Goal: Task Accomplishment & Management: Use online tool/utility

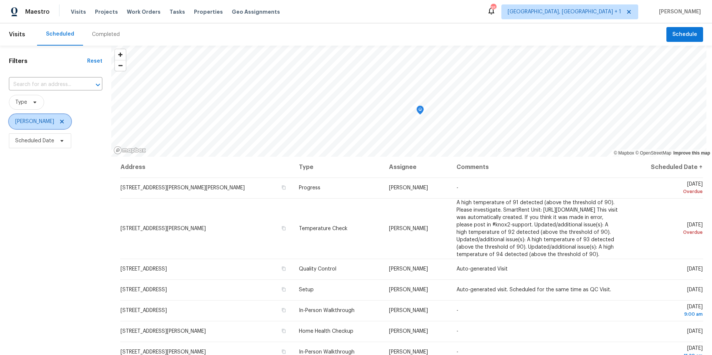
click at [65, 122] on icon at bounding box center [62, 122] width 6 height 6
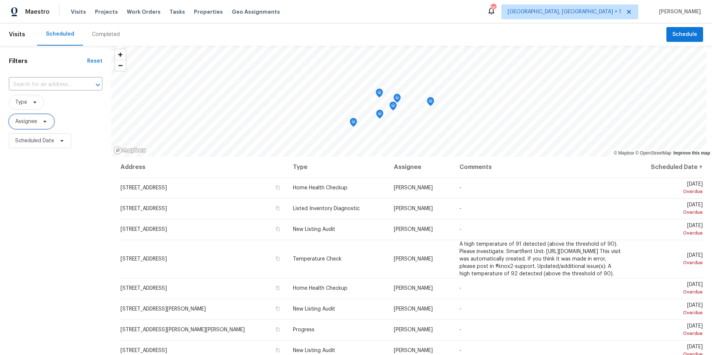
click at [42, 122] on icon at bounding box center [45, 122] width 6 height 6
type input "n"
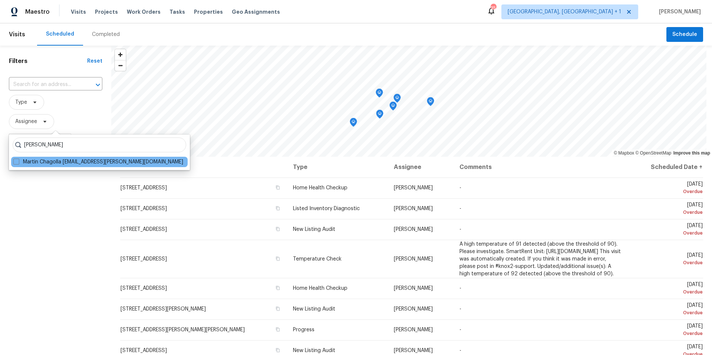
type input "[PERSON_NAME]"
click at [78, 166] on div "Martin Chagolla [EMAIL_ADDRESS][PERSON_NAME][DOMAIN_NAME]" at bounding box center [99, 162] width 176 height 10
click at [17, 163] on span at bounding box center [16, 162] width 6 height 6
click at [17, 163] on input "Martin Chagolla [EMAIL_ADDRESS][PERSON_NAME][DOMAIN_NAME]" at bounding box center [15, 160] width 5 height 5
checkbox input "true"
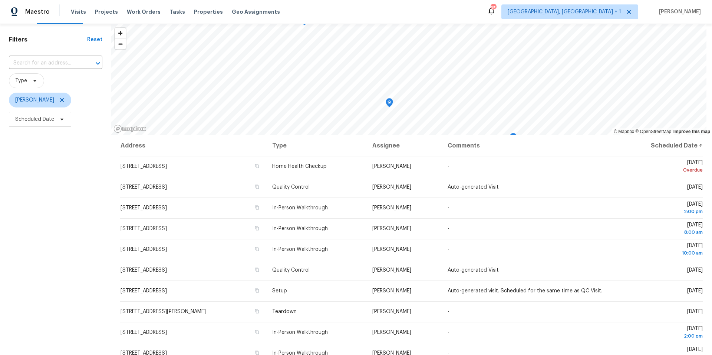
scroll to position [24, 0]
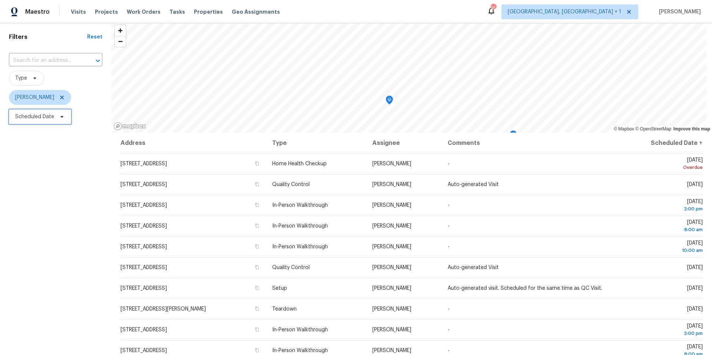
click at [37, 119] on span "Scheduled Date" at bounding box center [34, 116] width 39 height 7
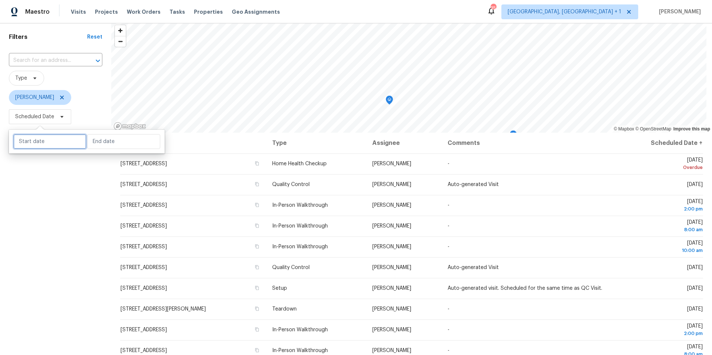
click at [33, 136] on input "text" at bounding box center [49, 141] width 73 height 15
select select "9"
select select "2025"
select select "10"
select select "2025"
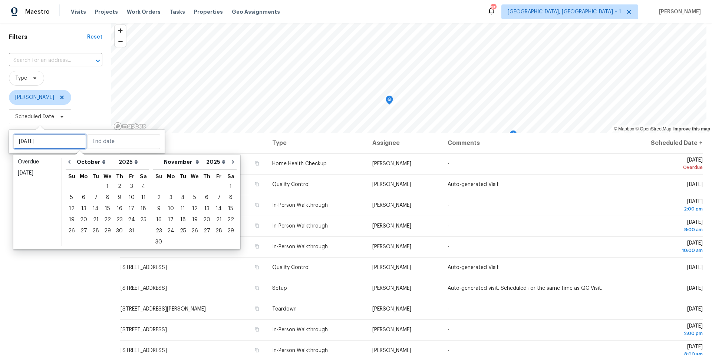
type input "[DATE]"
click at [117, 186] on div "2" at bounding box center [119, 186] width 12 height 10
type input "[DATE]"
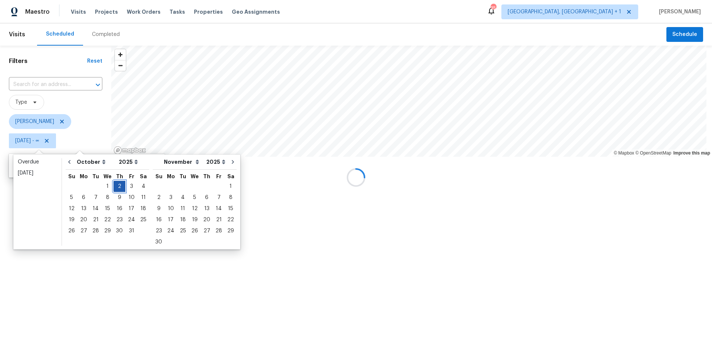
click at [117, 186] on div "2" at bounding box center [119, 186] width 12 height 10
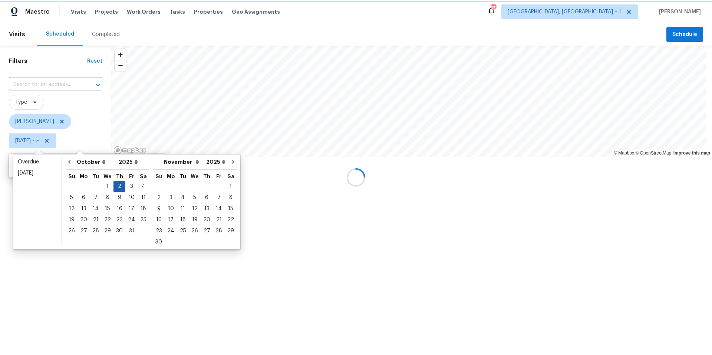
type input "[DATE]"
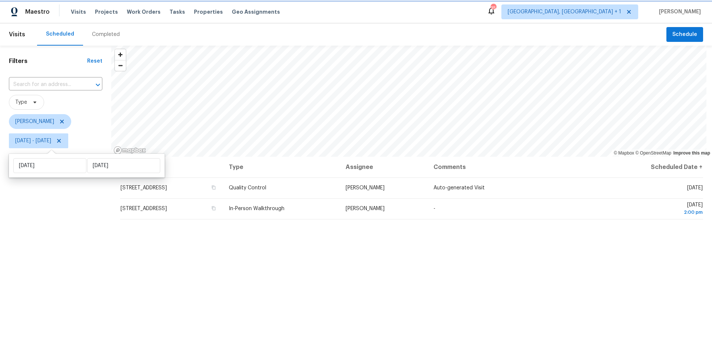
click at [61, 141] on icon at bounding box center [59, 141] width 4 height 4
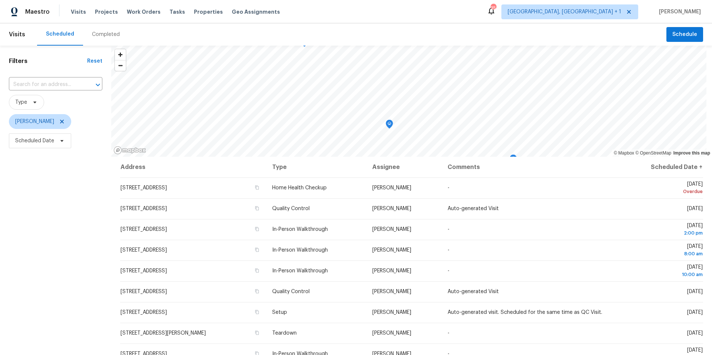
click at [15, 255] on div "Filters Reset ​ Type [PERSON_NAME] Scheduled Date" at bounding box center [55, 243] width 111 height 395
click at [62, 122] on icon at bounding box center [62, 122] width 4 height 4
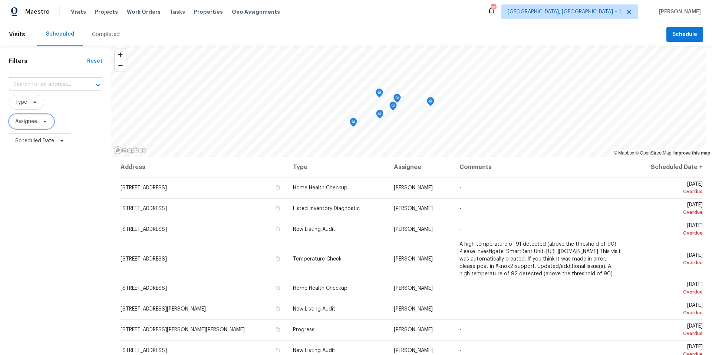
click at [38, 124] on span "Assignee" at bounding box center [31, 121] width 45 height 15
type input "[PERSON_NAME]"
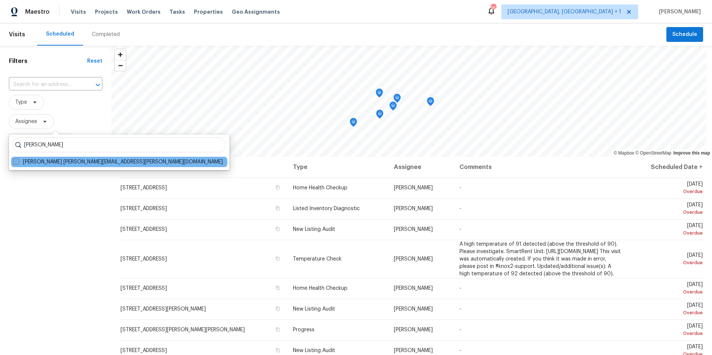
click at [17, 161] on span at bounding box center [16, 162] width 6 height 6
click at [17, 161] on input "[PERSON_NAME] [PERSON_NAME][EMAIL_ADDRESS][PERSON_NAME][DOMAIN_NAME]" at bounding box center [15, 160] width 5 height 5
checkbox input "true"
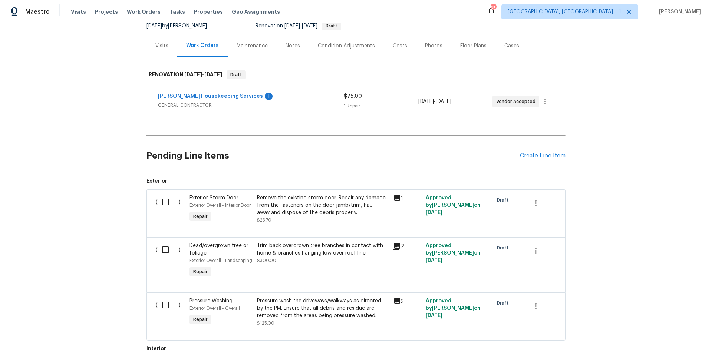
scroll to position [84, 0]
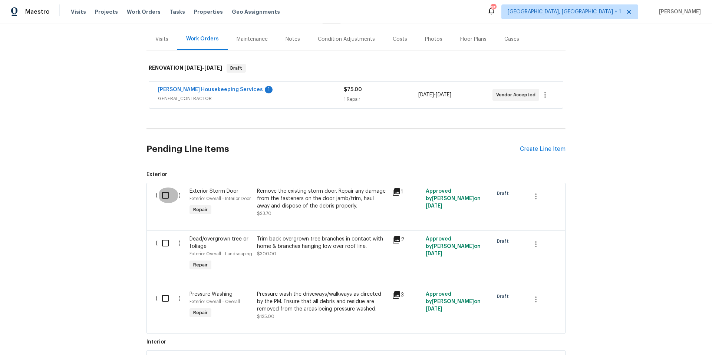
click at [165, 196] on input "checkbox" at bounding box center [168, 196] width 21 height 16
checkbox input "true"
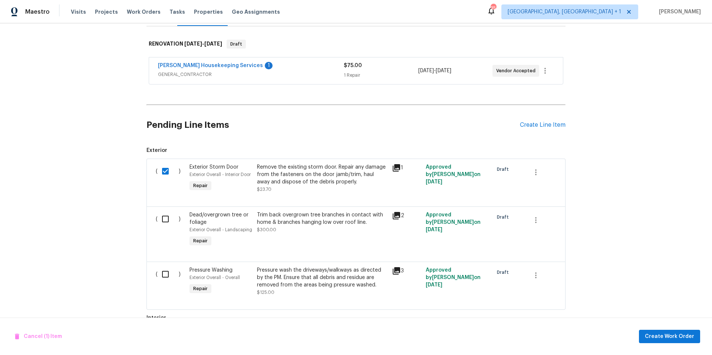
scroll to position [120, 0]
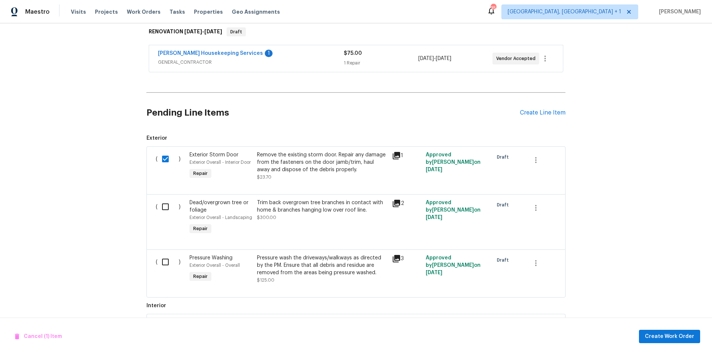
click at [166, 207] on input "checkbox" at bounding box center [168, 207] width 21 height 16
checkbox input "true"
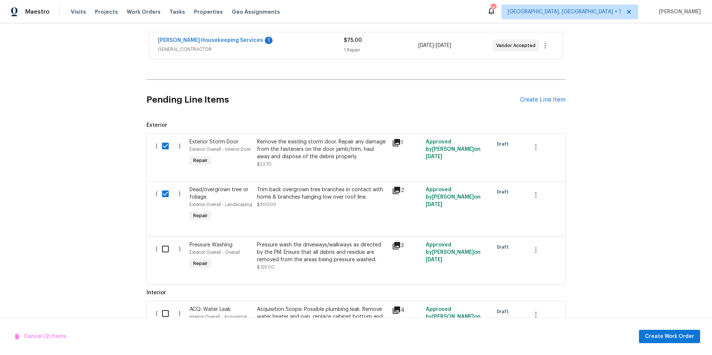
scroll to position [134, 0]
click at [165, 252] on input "checkbox" at bounding box center [168, 249] width 21 height 16
checkbox input "true"
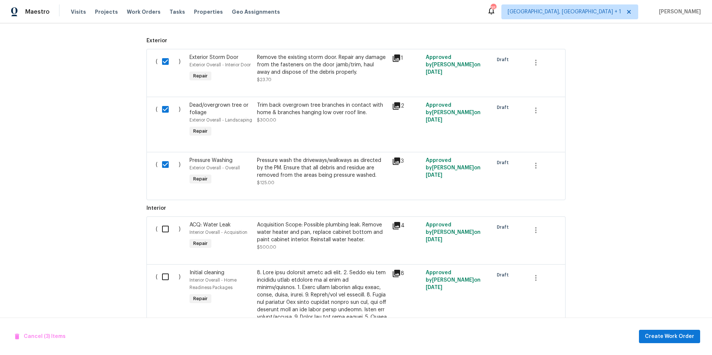
scroll to position [229, 0]
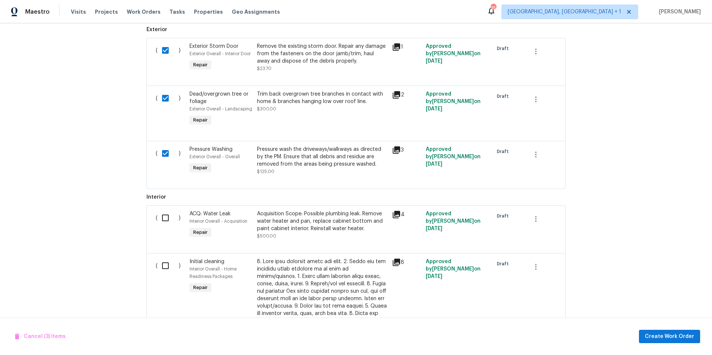
click at [166, 218] on input "checkbox" at bounding box center [168, 218] width 21 height 16
checkbox input "true"
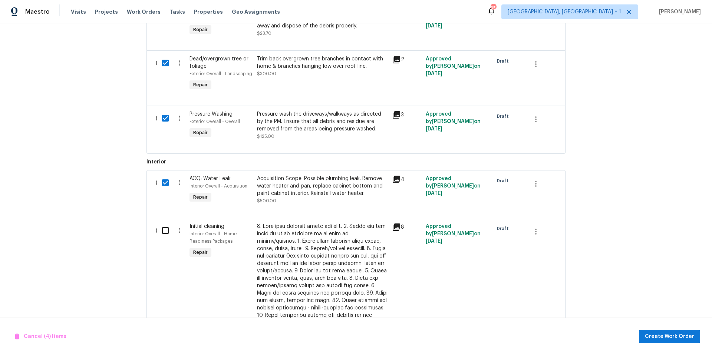
scroll to position [267, 0]
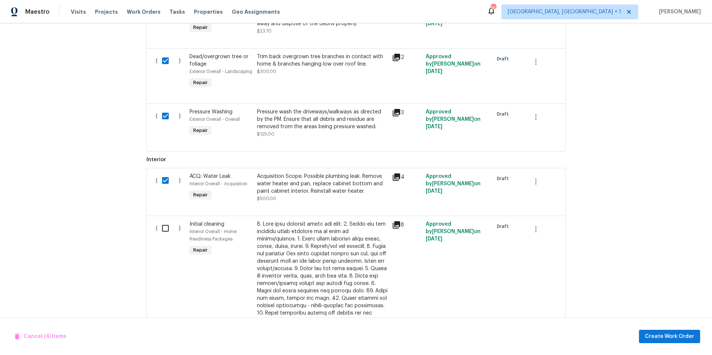
click at [165, 229] on input "checkbox" at bounding box center [168, 229] width 21 height 16
checkbox input "true"
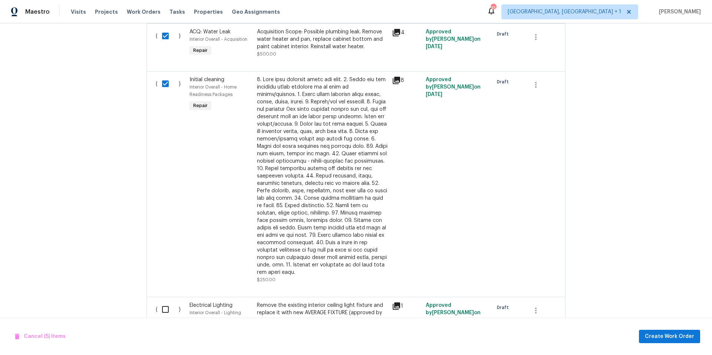
scroll to position [489, 0]
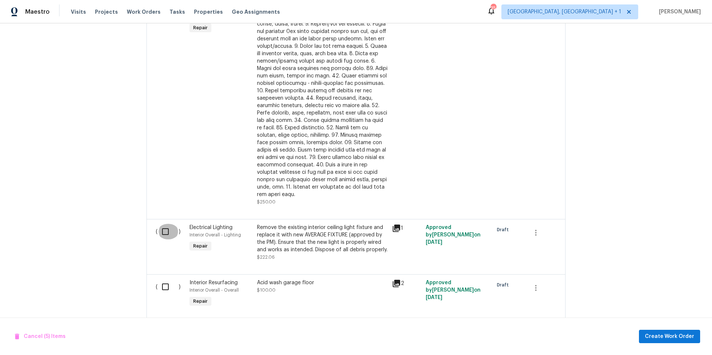
click at [162, 225] on input "checkbox" at bounding box center [168, 232] width 21 height 16
checkbox input "true"
click at [163, 281] on input "checkbox" at bounding box center [168, 287] width 21 height 16
checkbox input "true"
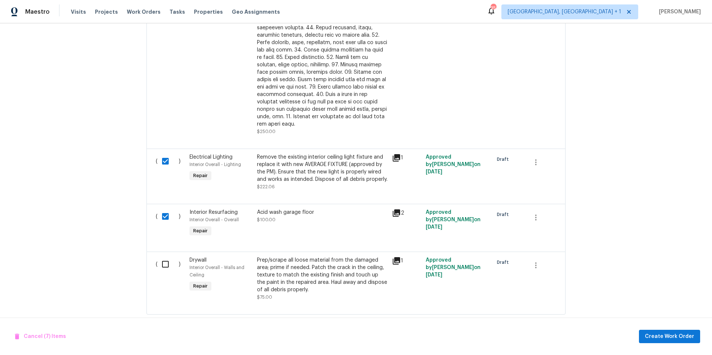
scroll to position [568, 0]
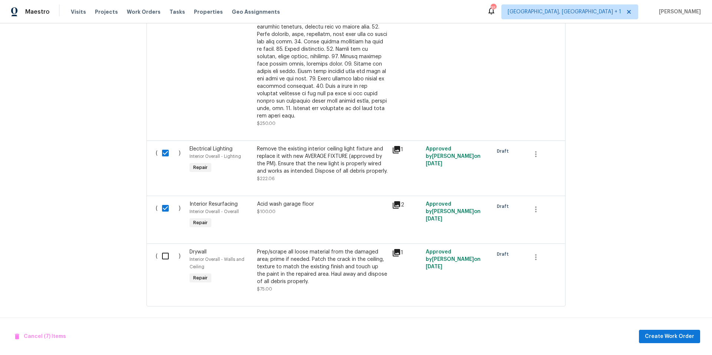
click at [163, 251] on input "checkbox" at bounding box center [168, 256] width 21 height 16
checkbox input "true"
click at [661, 334] on span "Create Work Order" at bounding box center [669, 336] width 49 height 9
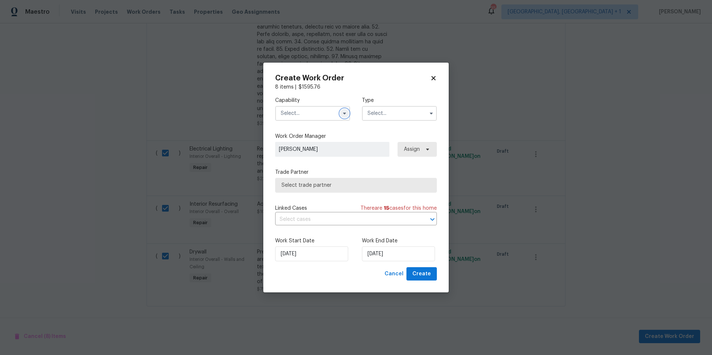
click at [344, 110] on icon "button" at bounding box center [344, 113] width 6 height 6
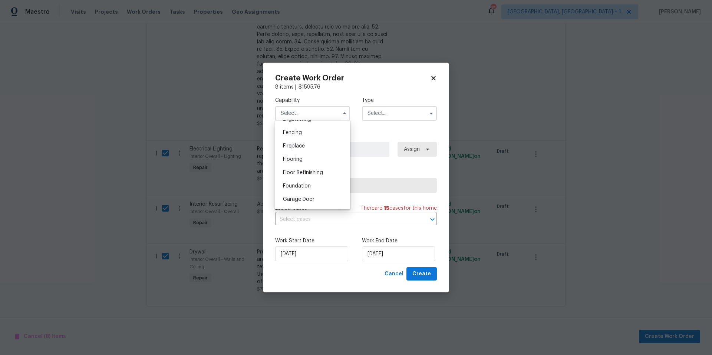
scroll to position [310, 0]
click at [319, 176] on span "General Contractor" at bounding box center [307, 173] width 48 height 5
type input "General Contractor"
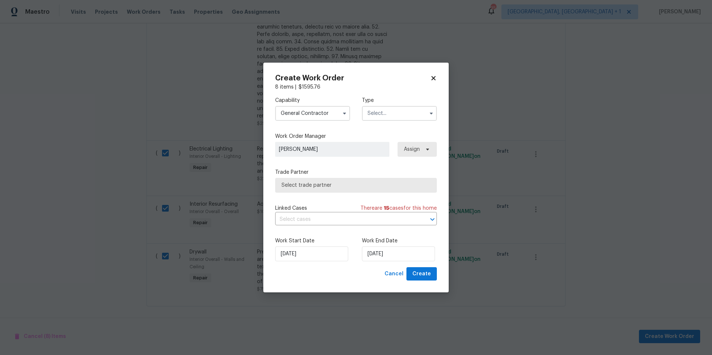
click at [405, 115] on input "text" at bounding box center [399, 113] width 75 height 15
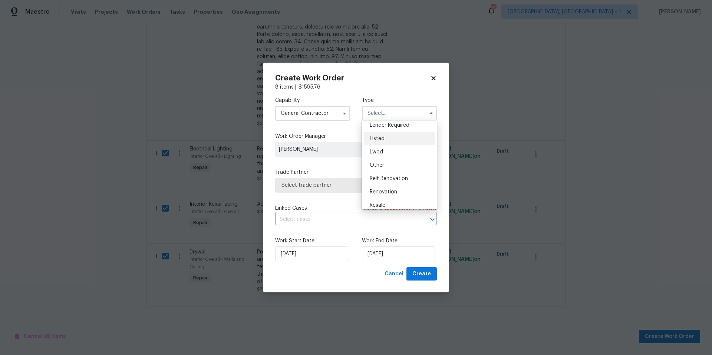
scroll to position [57, 0]
click at [385, 191] on span "Renovation" at bounding box center [383, 191] width 27 height 5
type input "Renovation"
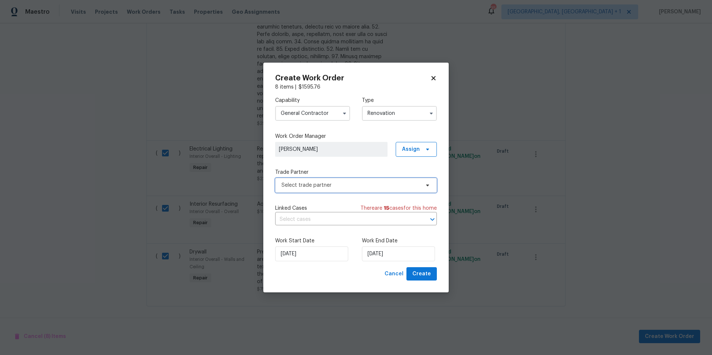
click at [389, 186] on span "Select trade partner" at bounding box center [350, 185] width 138 height 7
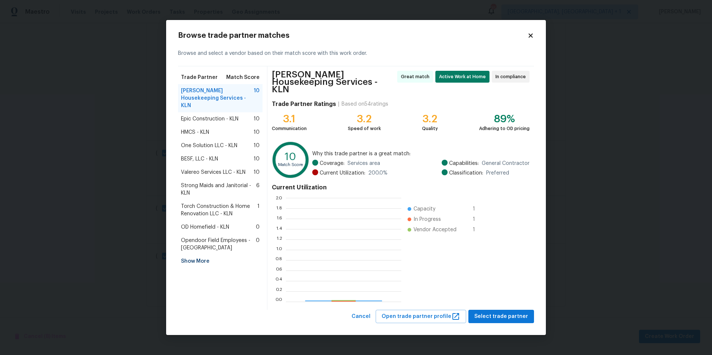
scroll to position [98, 110]
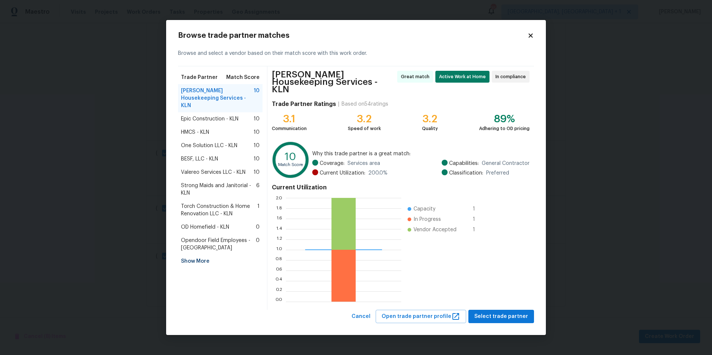
click at [230, 104] on span "Arelis Housekeeping Services - KLN" at bounding box center [217, 98] width 73 height 22
click at [476, 305] on div "Arelis Housekeeping Services - KLN Great match Active Work at Home In complianc…" at bounding box center [400, 188] width 267 height 244
click at [479, 310] on button "Select trade partner" at bounding box center [501, 317] width 66 height 14
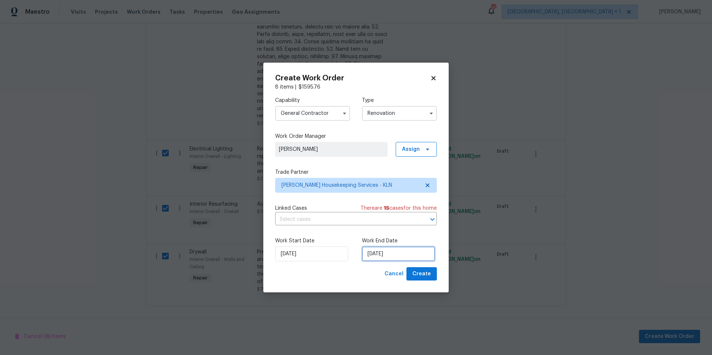
click at [383, 255] on input "10/3/2025" at bounding box center [398, 254] width 73 height 15
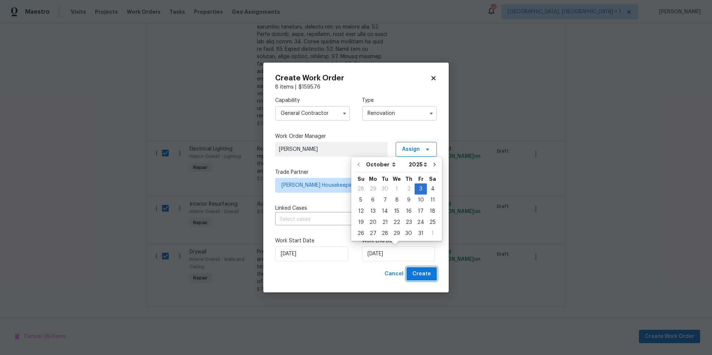
click at [419, 275] on span "Create" at bounding box center [421, 273] width 19 height 9
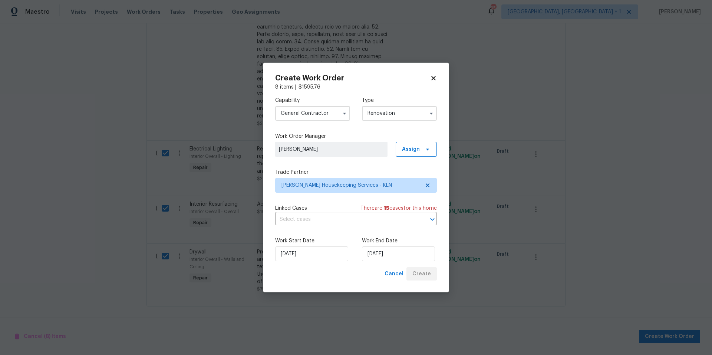
scroll to position [0, 0]
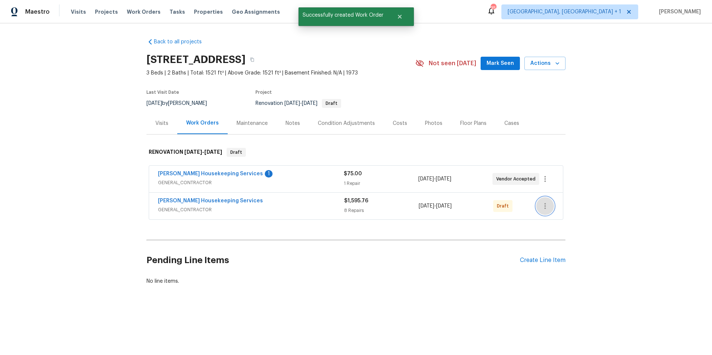
click at [543, 211] on button "button" at bounding box center [545, 206] width 18 height 18
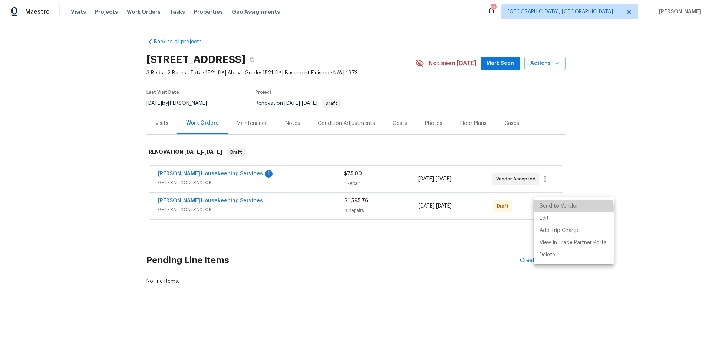
click at [558, 208] on li "Send to Vendor" at bounding box center [573, 206] width 80 height 12
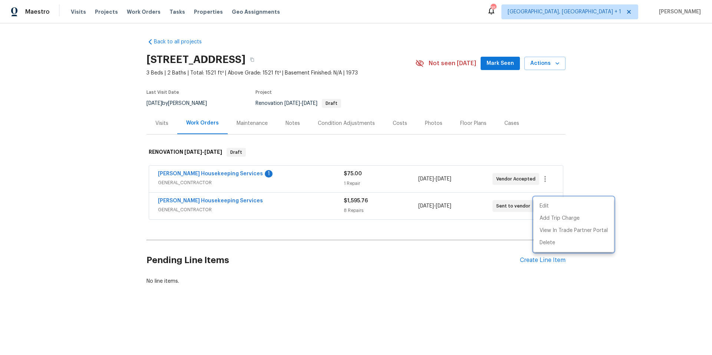
click at [442, 278] on div at bounding box center [356, 177] width 712 height 355
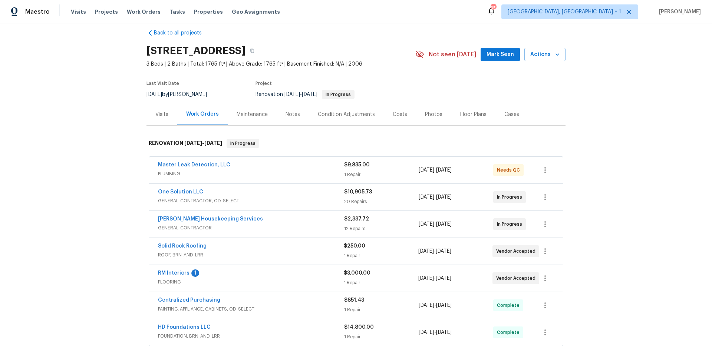
scroll to position [9, 0]
